Goal: Task Accomplishment & Management: Complete application form

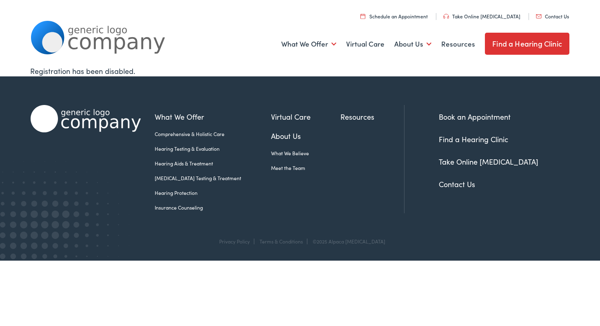
click at [283, 170] on link "Meet the Team" at bounding box center [305, 167] width 69 height 7
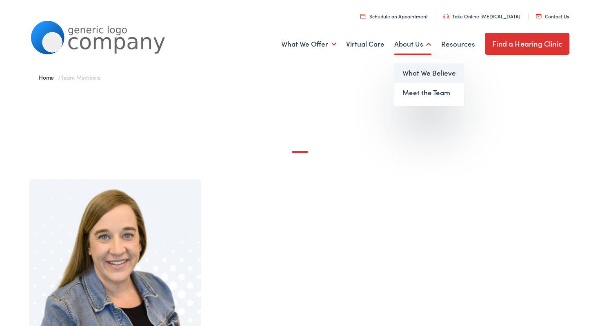
click at [422, 80] on link "What We Believe" at bounding box center [429, 73] width 70 height 20
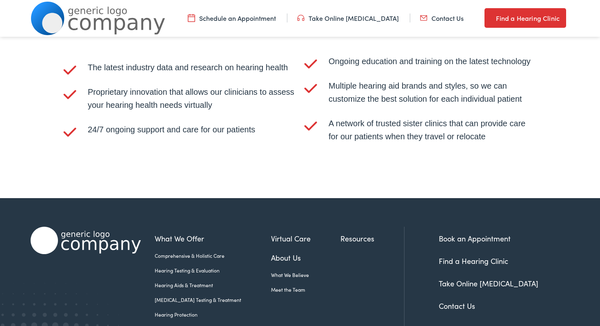
scroll to position [1729, 0]
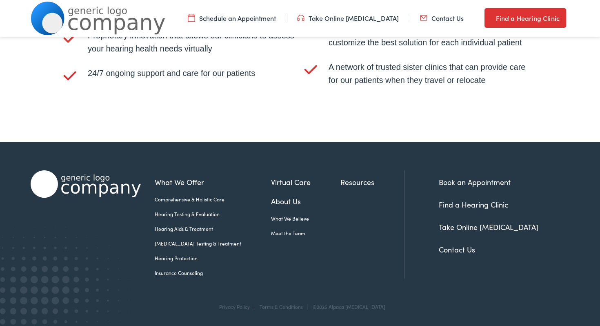
click at [461, 249] on link "Contact Us" at bounding box center [457, 249] width 36 height 10
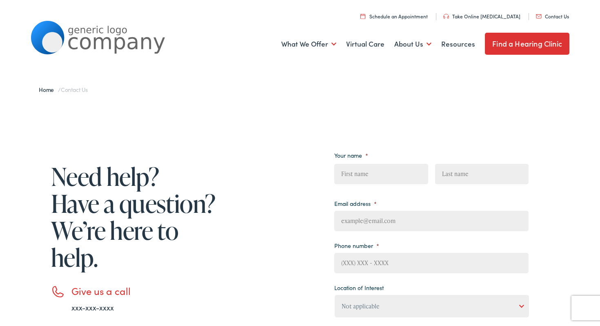
click at [366, 178] on input "First" at bounding box center [380, 174] width 93 height 20
type input "Marley"
type input "Long"
type input "marleykaylong@gmail.com"
type input "(440) 258-7592"
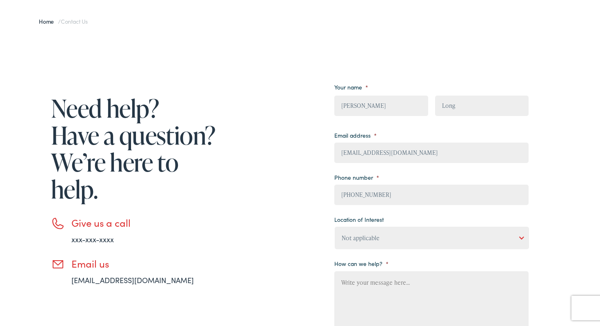
scroll to position [79, 0]
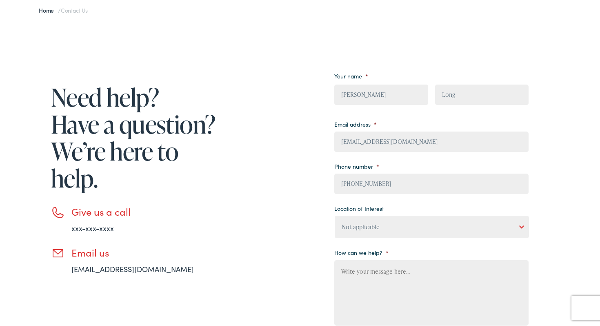
click at [374, 227] on select "Not applicable Estes Audiology, Seguin Estes Audiology, San Antonio Estes Audio…" at bounding box center [432, 226] width 194 height 22
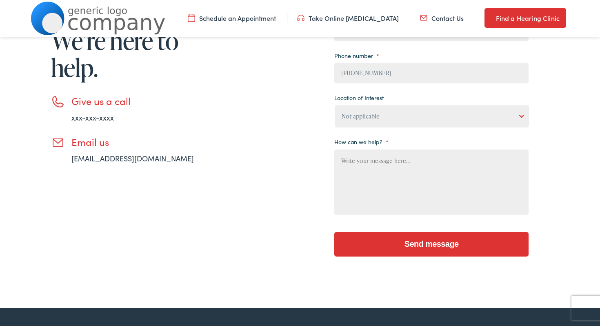
scroll to position [187, 0]
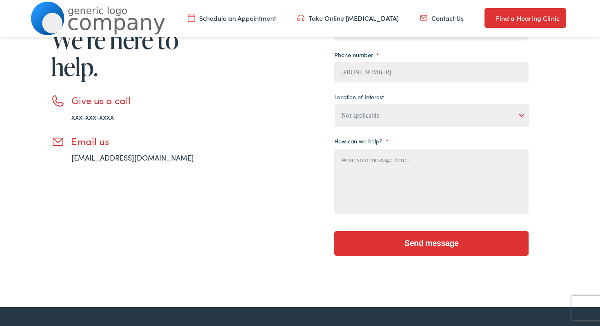
click at [395, 110] on select "Not applicable Estes Audiology, Seguin Estes Audiology, San Antonio Estes Audio…" at bounding box center [432, 115] width 194 height 22
click at [336, 119] on select "Not applicable Estes Audiology, Seguin Estes Audiology, San Antonio Estes Audio…" at bounding box center [432, 115] width 194 height 22
select select "Estes Audiology, Austin"
click at [373, 115] on select "Not applicable Estes Audiology, Seguin Estes Audiology, San Antonio Estes Audio…" at bounding box center [432, 115] width 194 height 22
